Goal: Navigation & Orientation: Find specific page/section

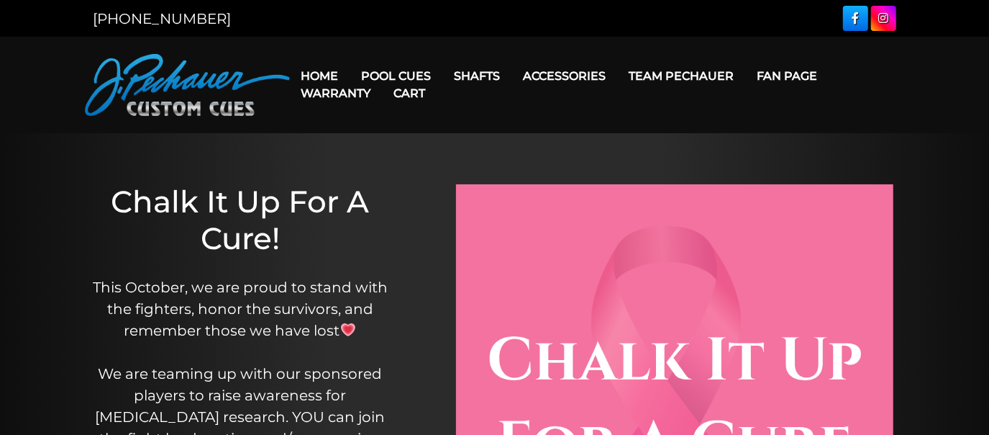
click at [337, 77] on link "Home" at bounding box center [320, 76] width 60 height 37
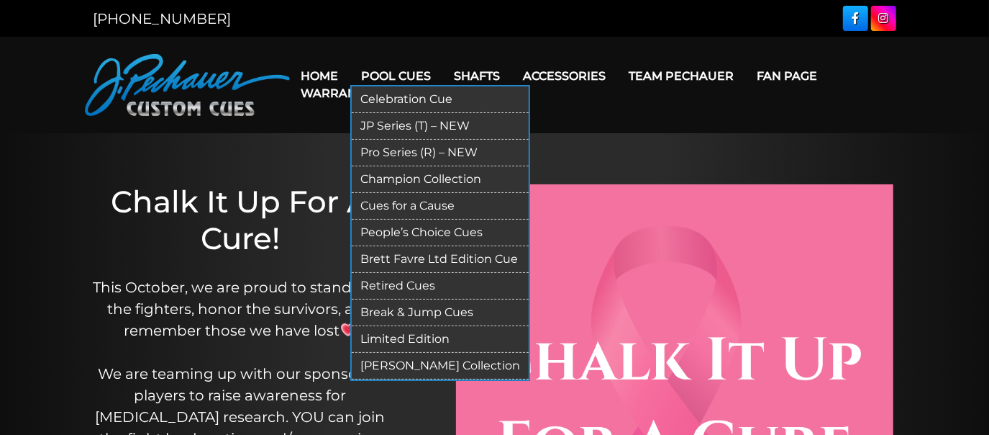
click at [452, 246] on link "People’s Choice Cues" at bounding box center [440, 232] width 177 height 27
